Goal: Transaction & Acquisition: Book appointment/travel/reservation

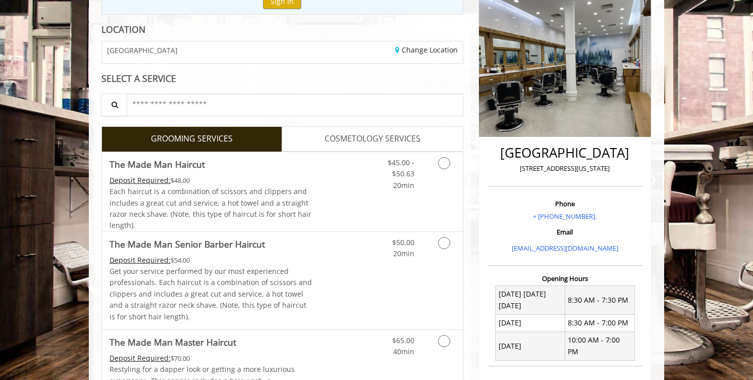
scroll to position [127, 0]
click at [334, 182] on link "Discounted Price" at bounding box center [343, 191] width 60 height 79
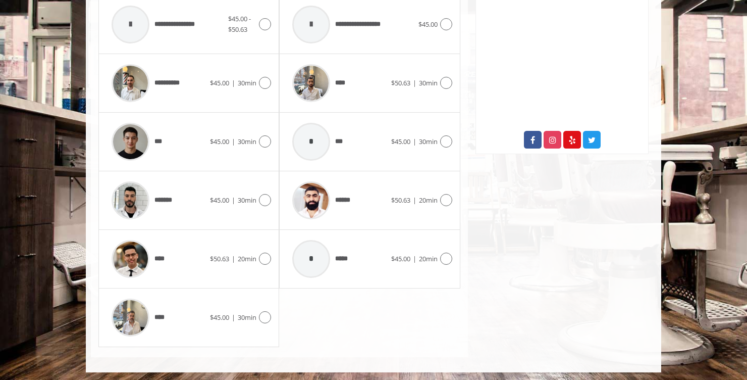
scroll to position [505, 0]
click at [260, 252] on div at bounding box center [263, 258] width 15 height 12
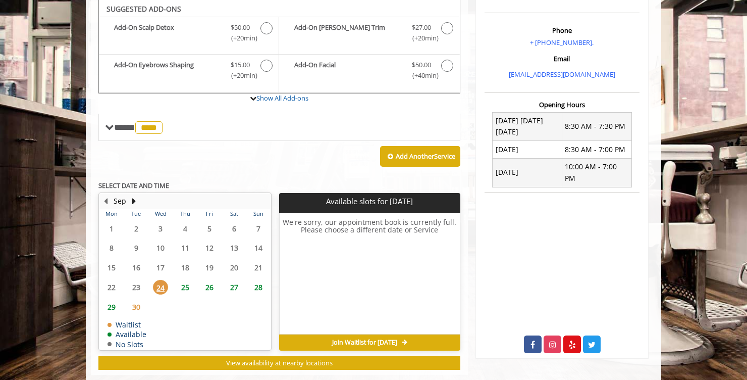
click at [183, 288] on span "25" at bounding box center [185, 287] width 15 height 15
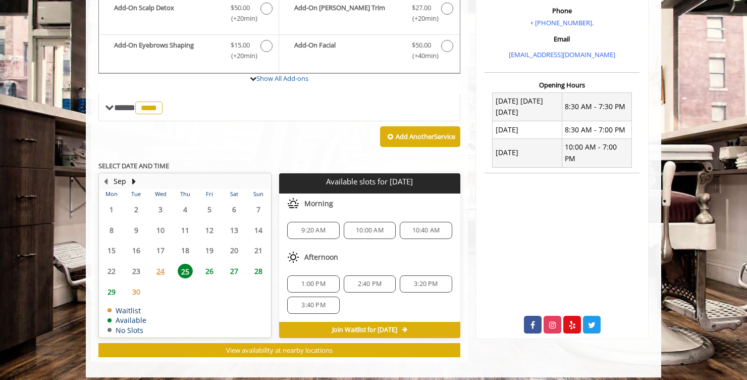
scroll to position [327, 0]
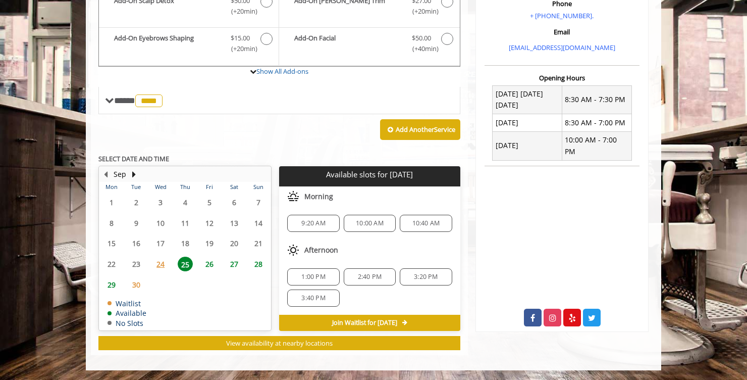
click at [232, 264] on span "27" at bounding box center [234, 263] width 15 height 15
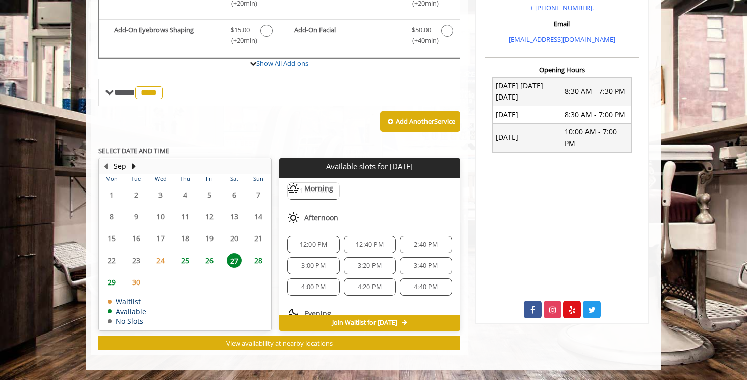
scroll to position [151, 0]
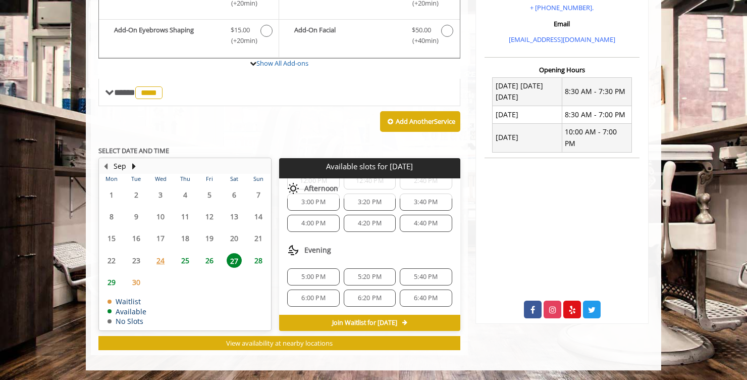
click at [257, 263] on span "28" at bounding box center [258, 260] width 15 height 15
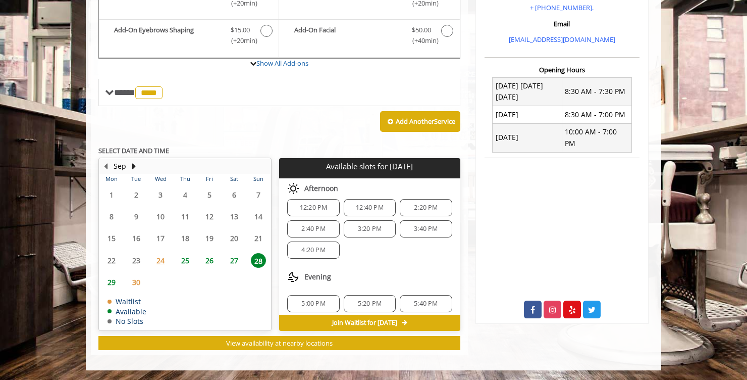
scroll to position [0, 0]
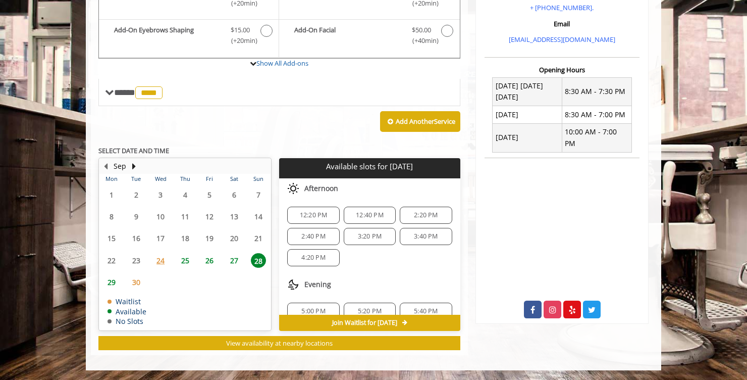
click at [325, 218] on span "12:20 PM" at bounding box center [314, 215] width 28 height 8
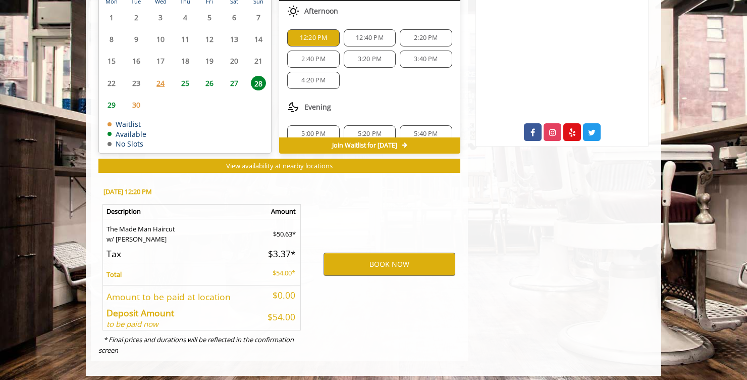
scroll to position [518, 0]
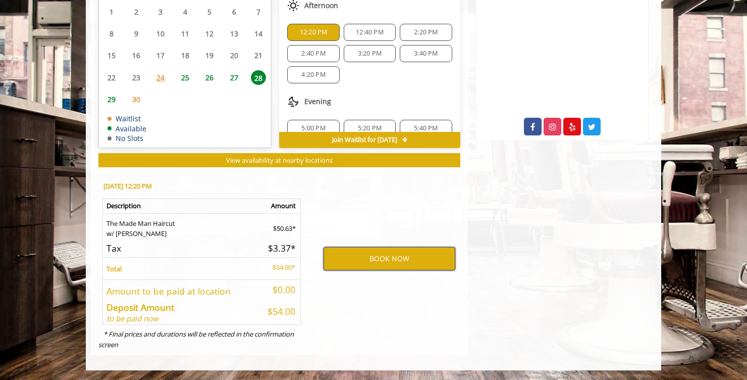
click at [366, 263] on button "BOOK NOW" at bounding box center [390, 258] width 132 height 23
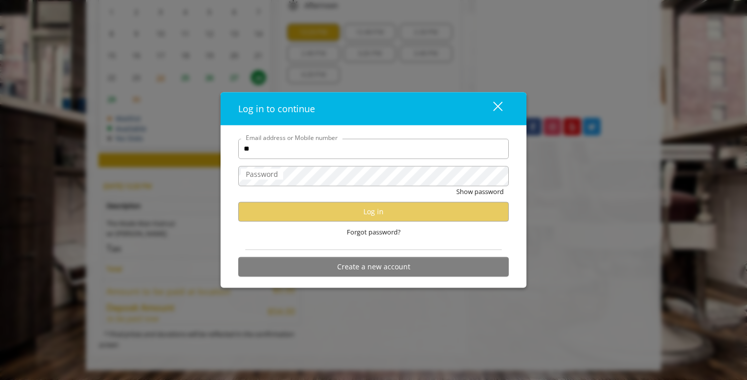
type input "*"
type input "**********"
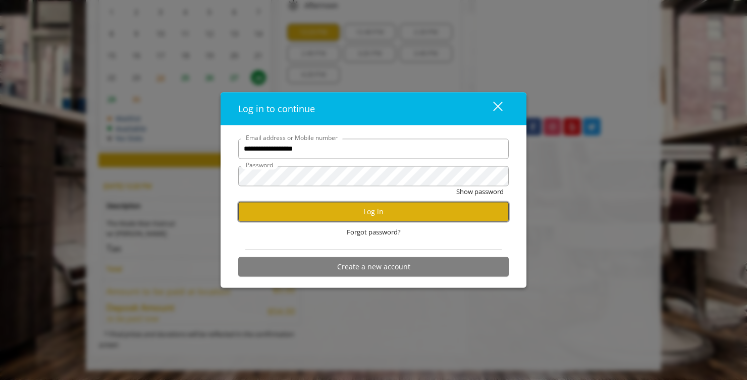
click at [383, 210] on button "Log in" at bounding box center [373, 211] width 271 height 20
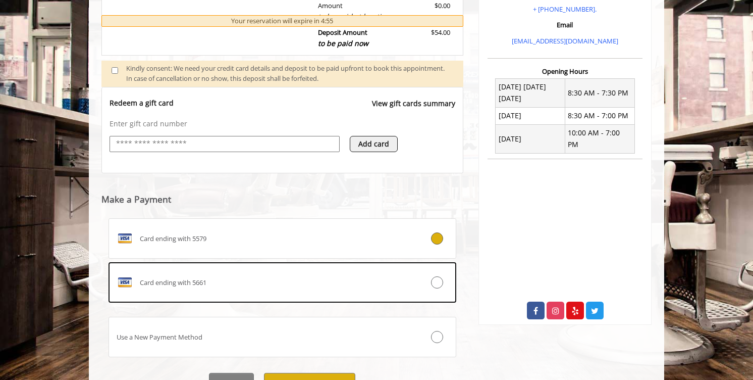
scroll to position [385, 0]
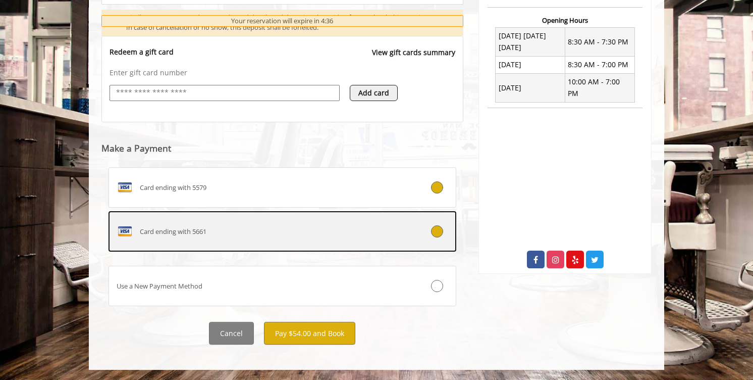
click at [418, 237] on div at bounding box center [427, 231] width 58 height 12
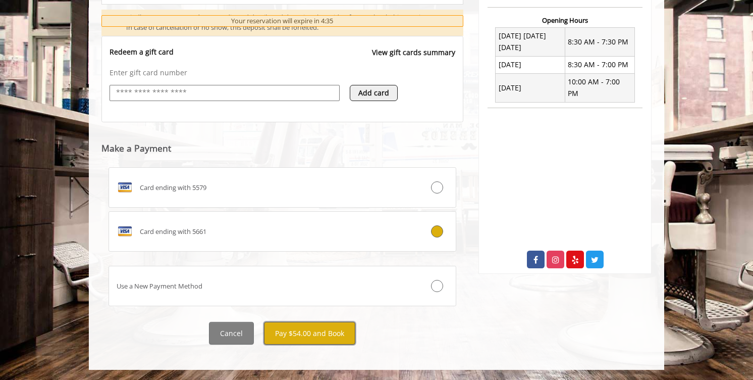
click at [317, 325] on button "Pay $54.00 and Book" at bounding box center [309, 333] width 91 height 23
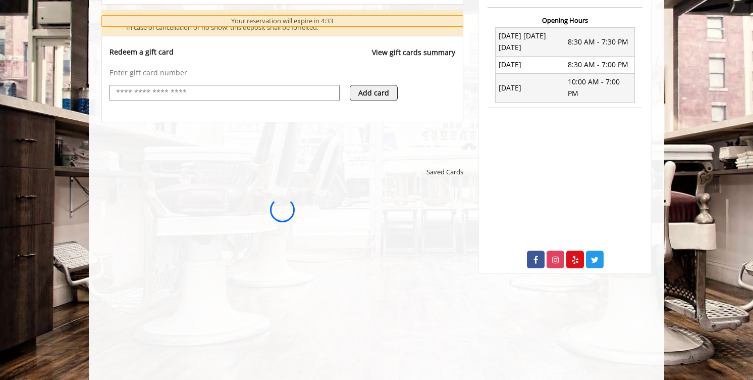
scroll to position [0, 0]
